Goal: Task Accomplishment & Management: Manage account settings

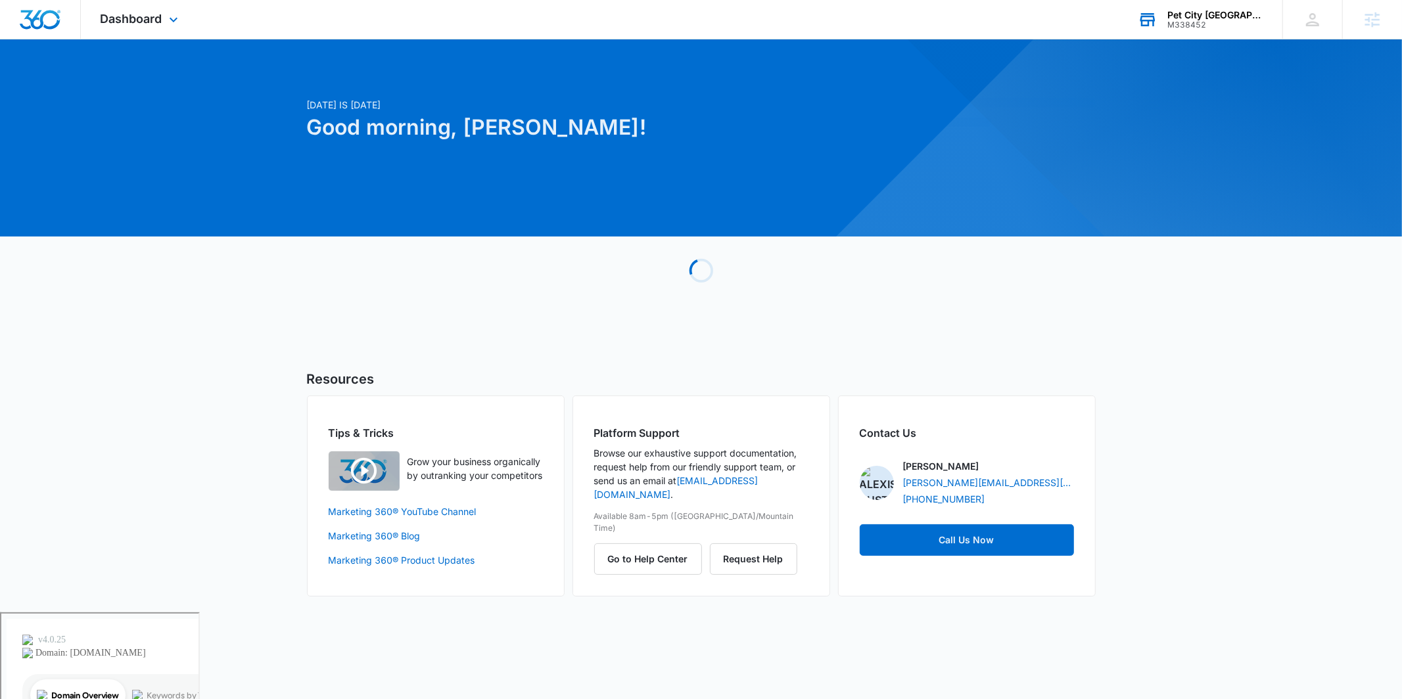
click at [1211, 18] on div "Pet City [GEOGRAPHIC_DATA]" at bounding box center [1215, 15] width 96 height 11
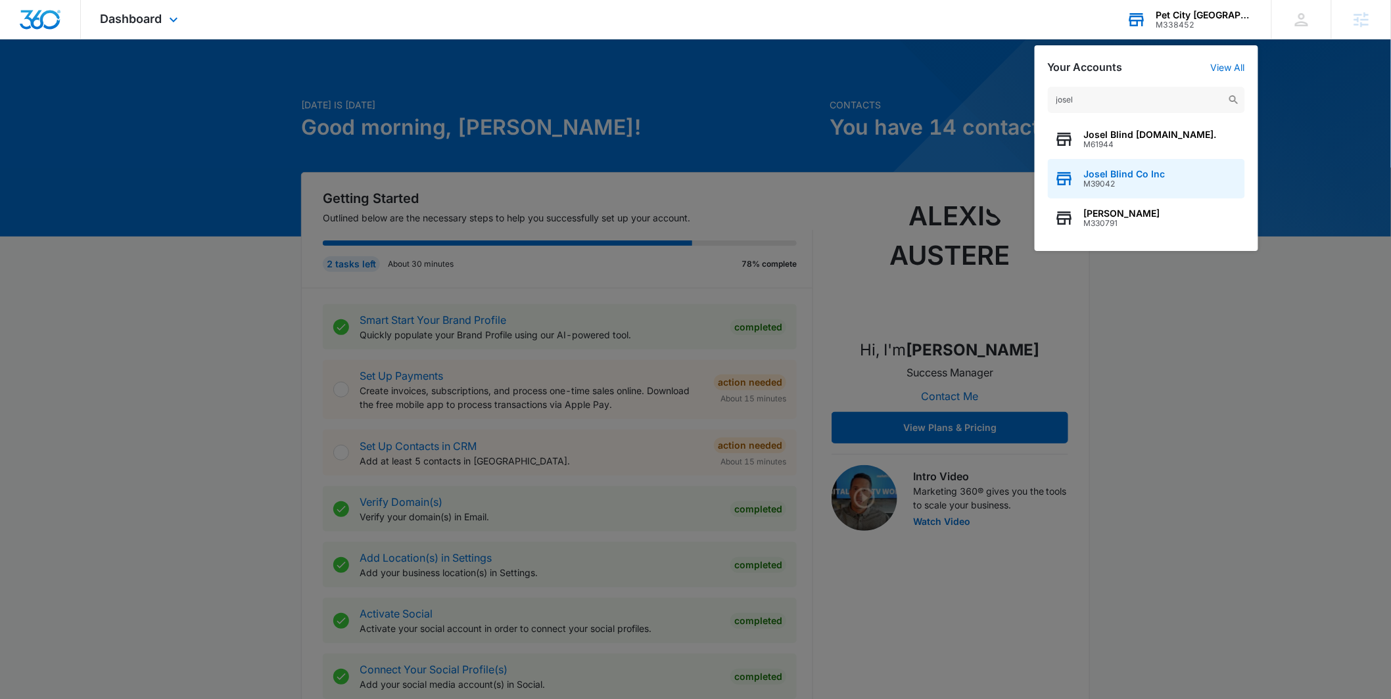
type input "josel"
click at [1141, 173] on span "Josel Blind Co Inc" at bounding box center [1125, 174] width 82 height 11
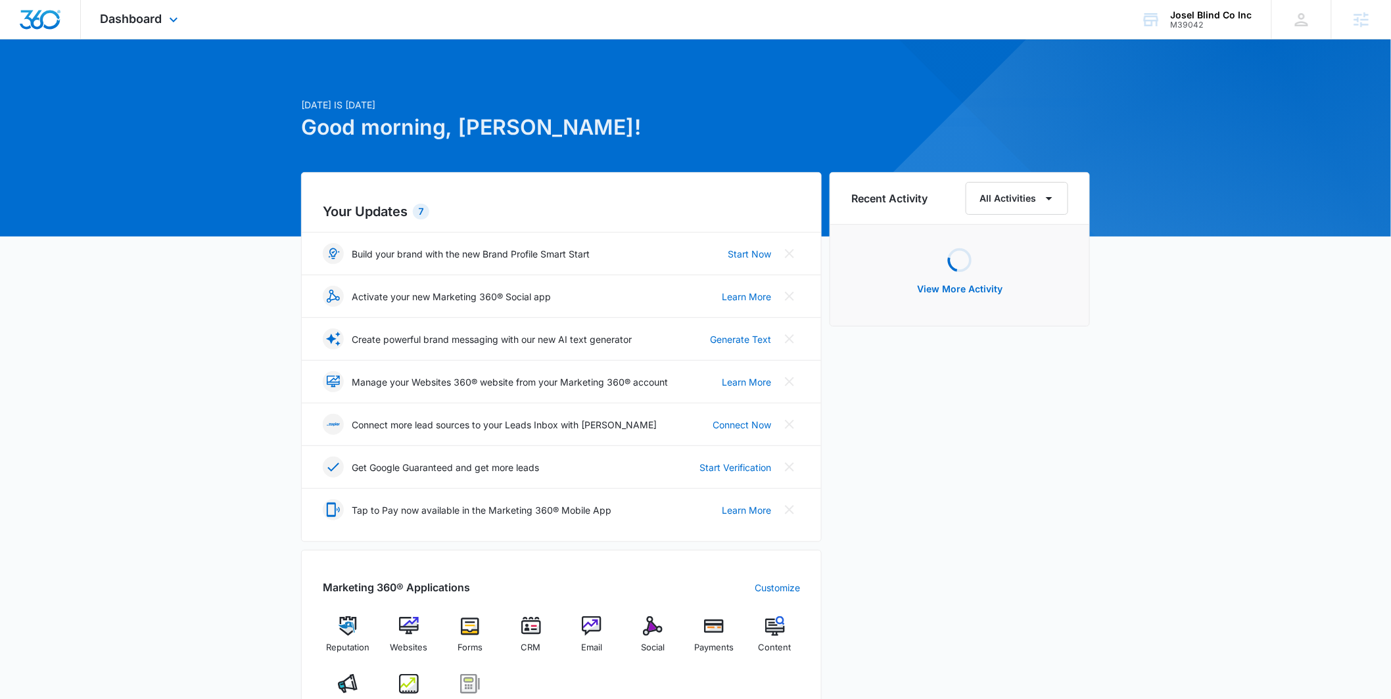
click at [118, 31] on div "Dashboard Apps Reputation Websites Forms CRM Email Social Payments POS Content …" at bounding box center [141, 19] width 120 height 39
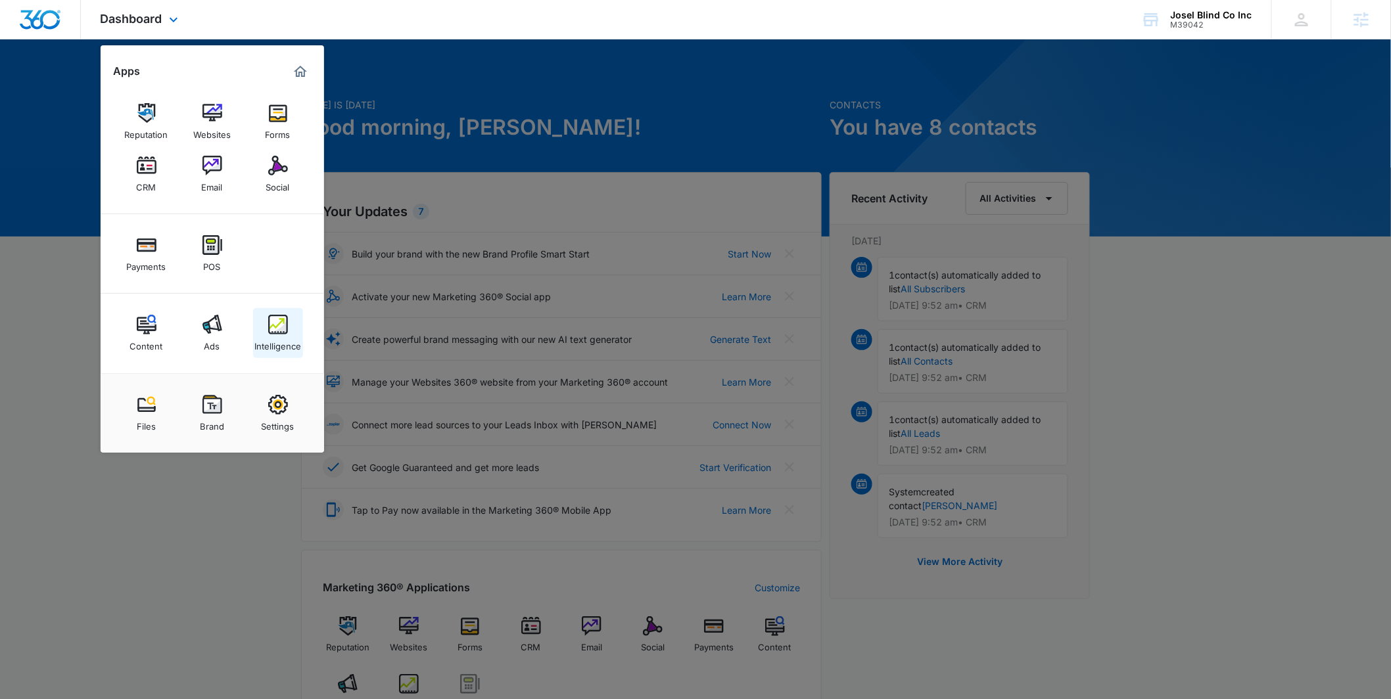
click at [270, 342] on div "Intelligence" at bounding box center [277, 343] width 47 height 17
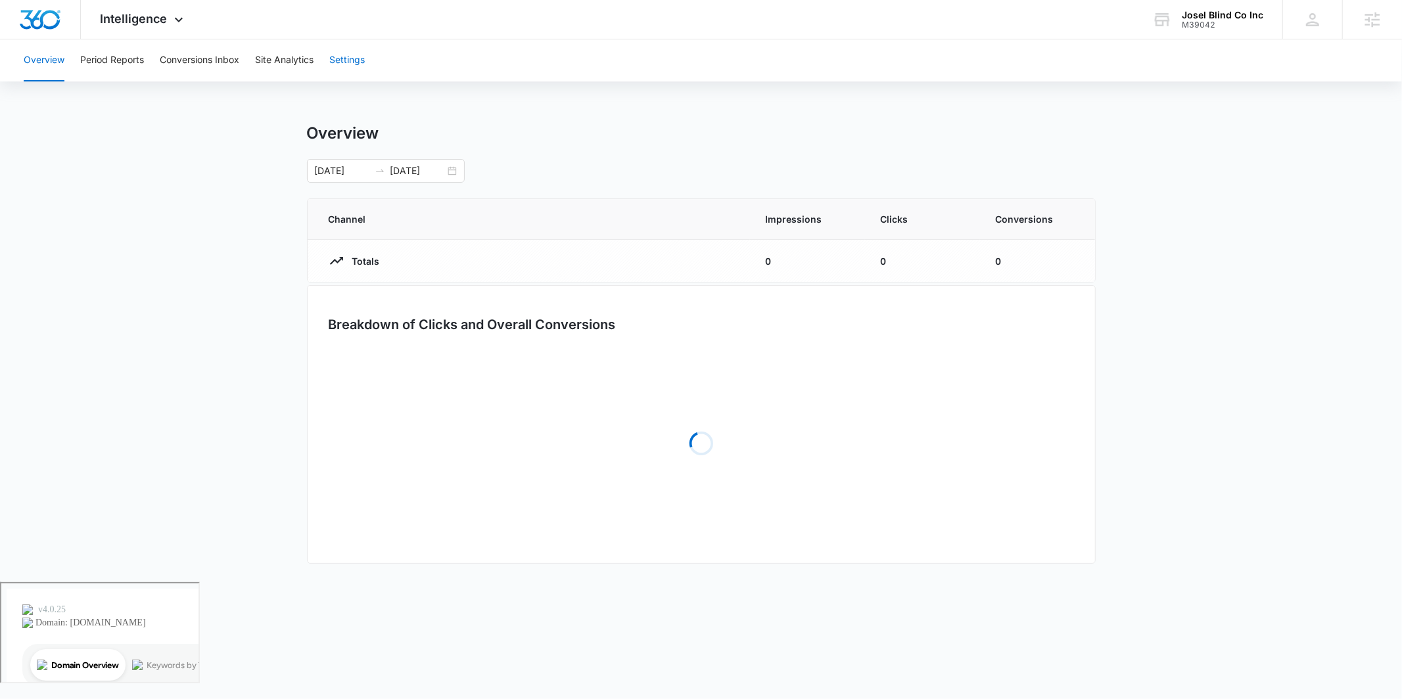
click at [344, 57] on button "Settings" at bounding box center [346, 60] width 35 height 42
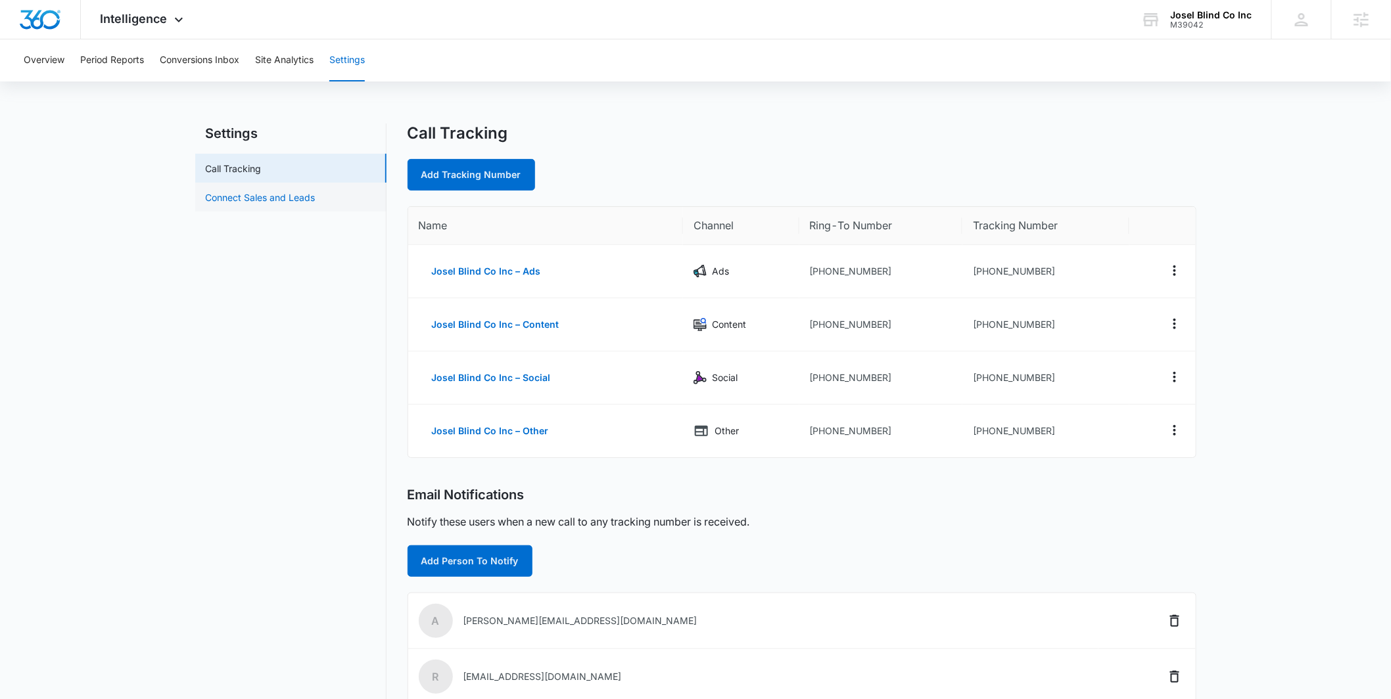
click at [308, 192] on link "Connect Sales and Leads" at bounding box center [261, 198] width 110 height 14
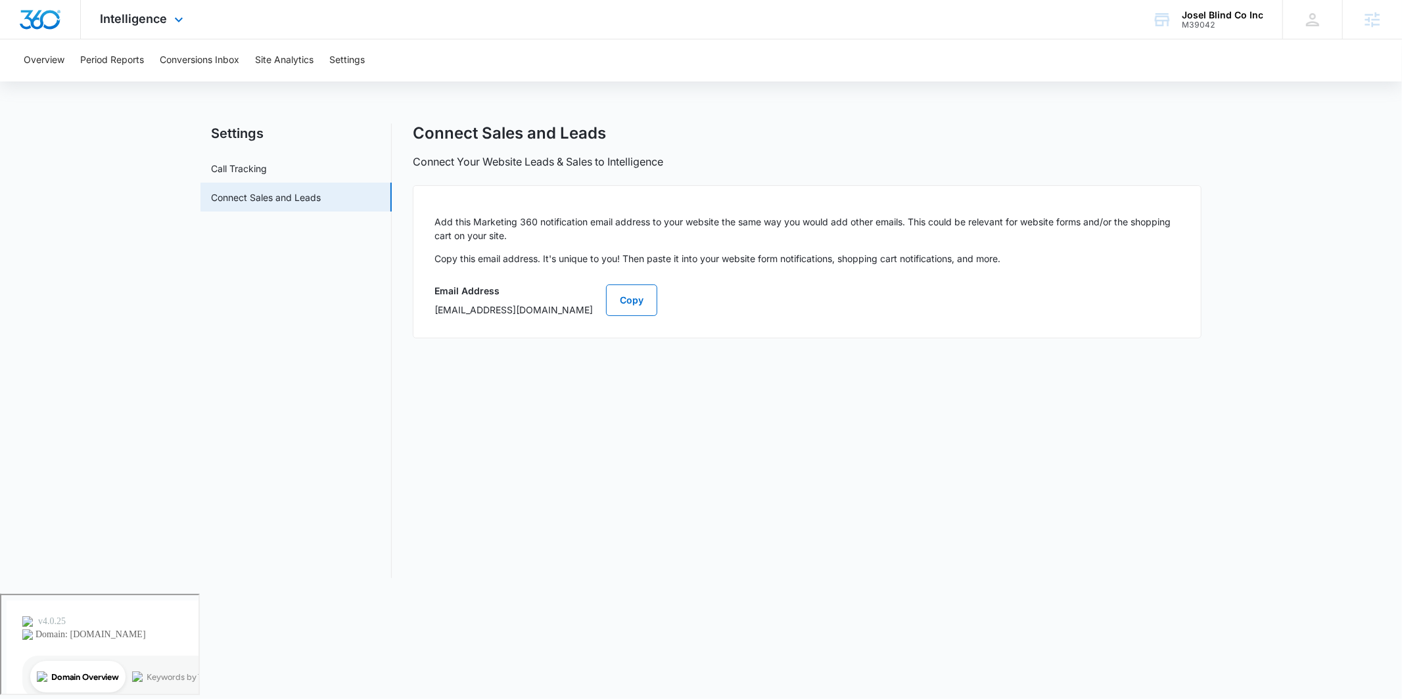
click at [143, 34] on div "Intelligence Apps Reputation Websites Forms CRM Email Social Payments POS Conte…" at bounding box center [144, 19] width 126 height 39
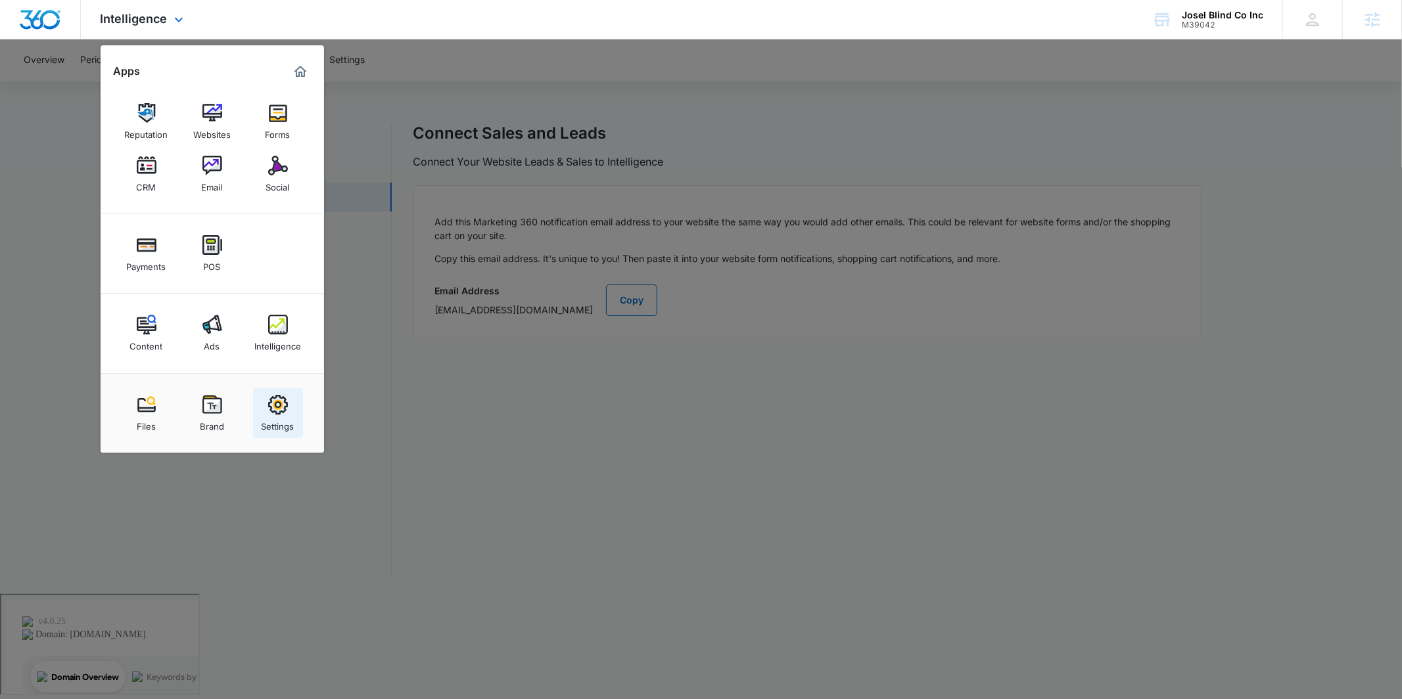
click at [286, 413] on img at bounding box center [278, 405] width 20 height 20
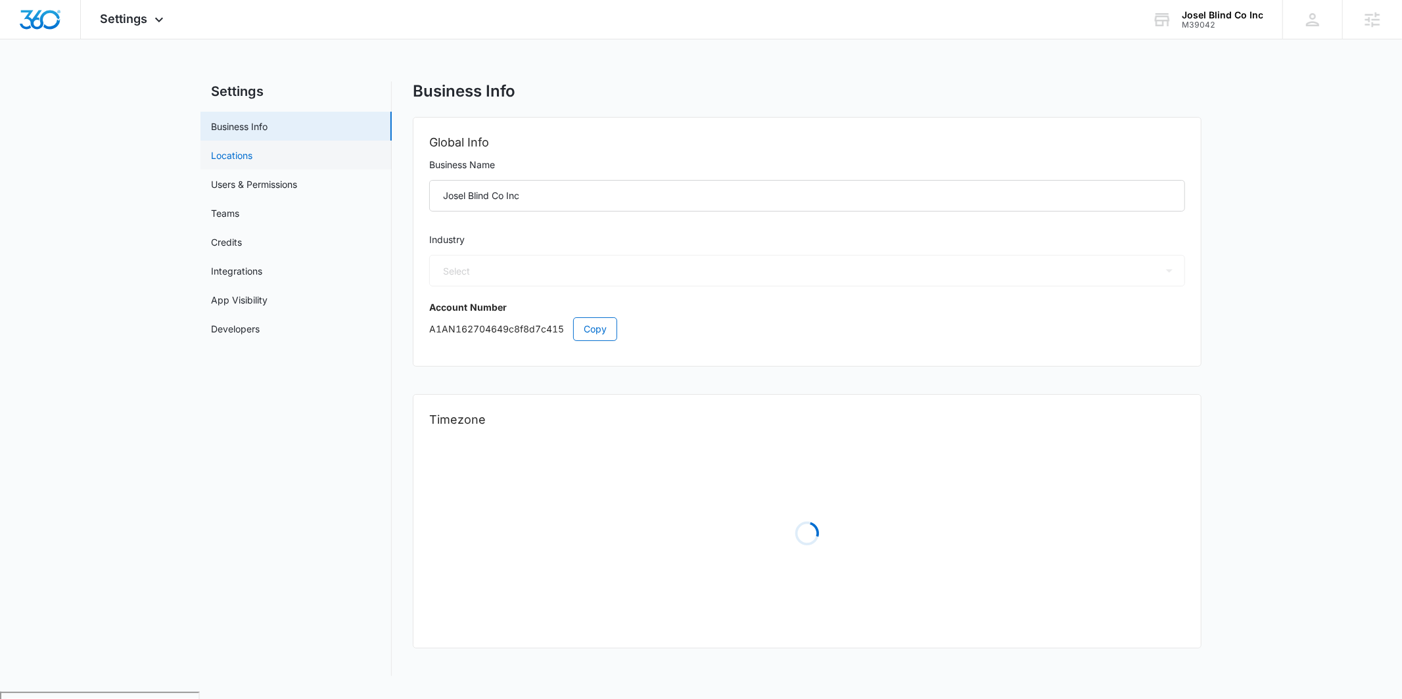
select select "33"
select select "US"
select select "America/[GEOGRAPHIC_DATA]"
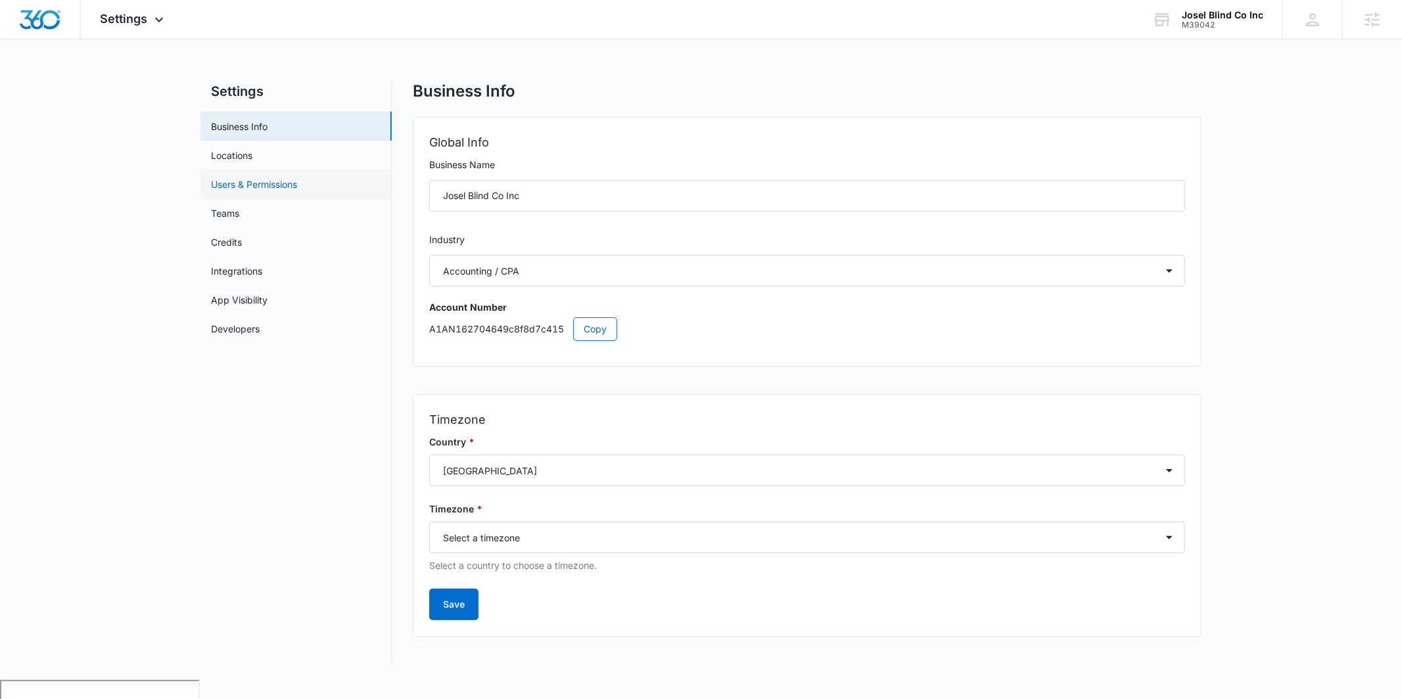
click at [229, 182] on link "Users & Permissions" at bounding box center [254, 184] width 86 height 14
